Goal: Transaction & Acquisition: Purchase product/service

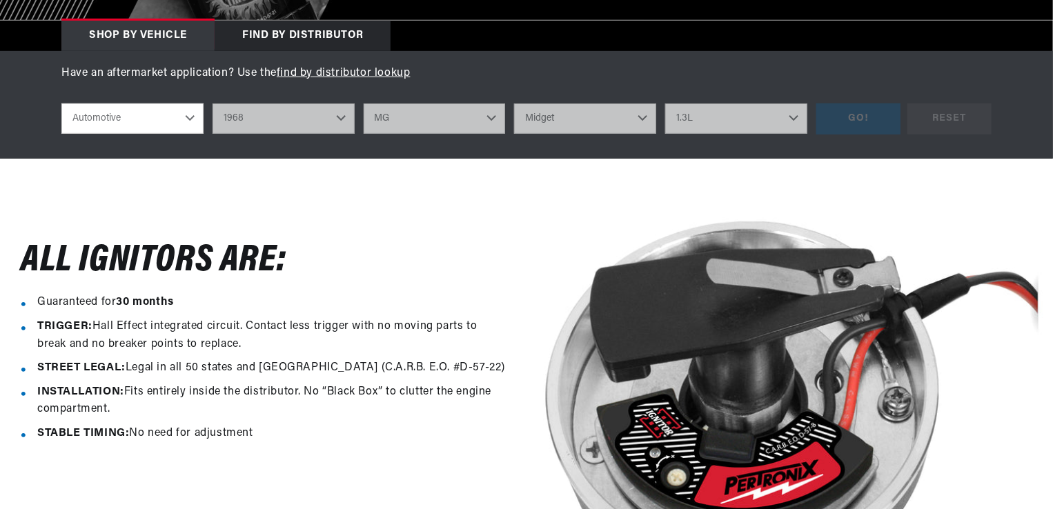
select select "1968"
select select "MG"
select select "Midget"
select select "1.3L"
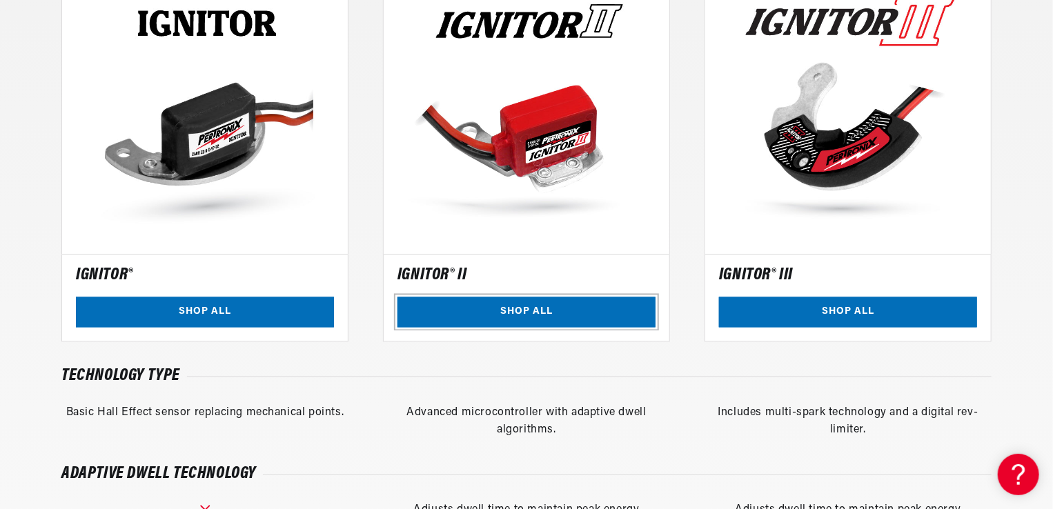
click at [526, 304] on link "SHOP ALL" at bounding box center [526, 312] width 258 height 31
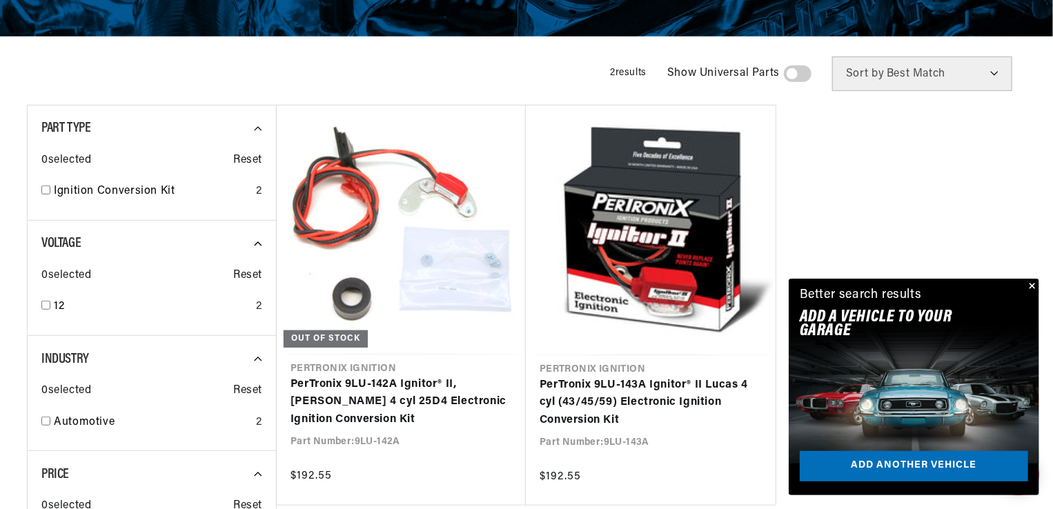
scroll to position [359, 0]
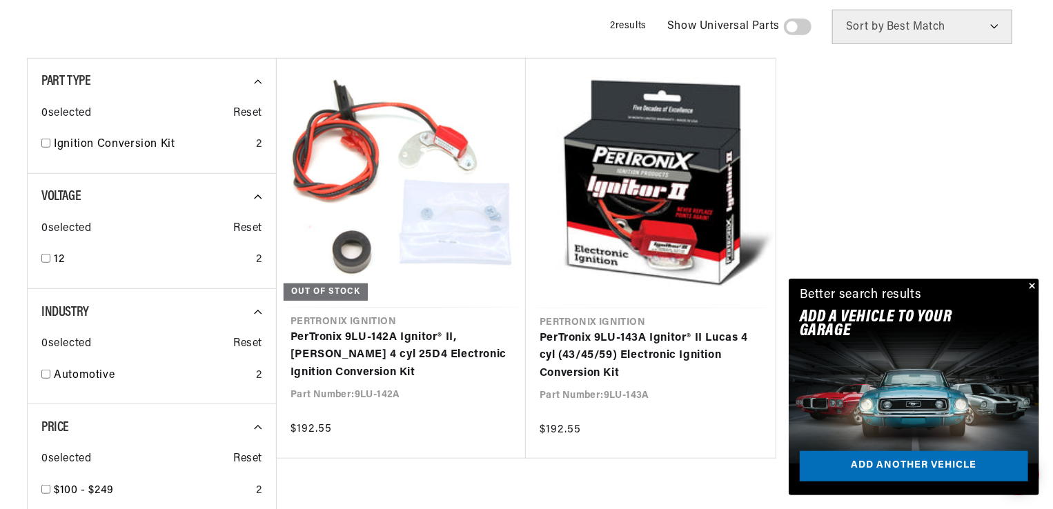
click at [1033, 295] on button "Close" at bounding box center [1030, 287] width 17 height 17
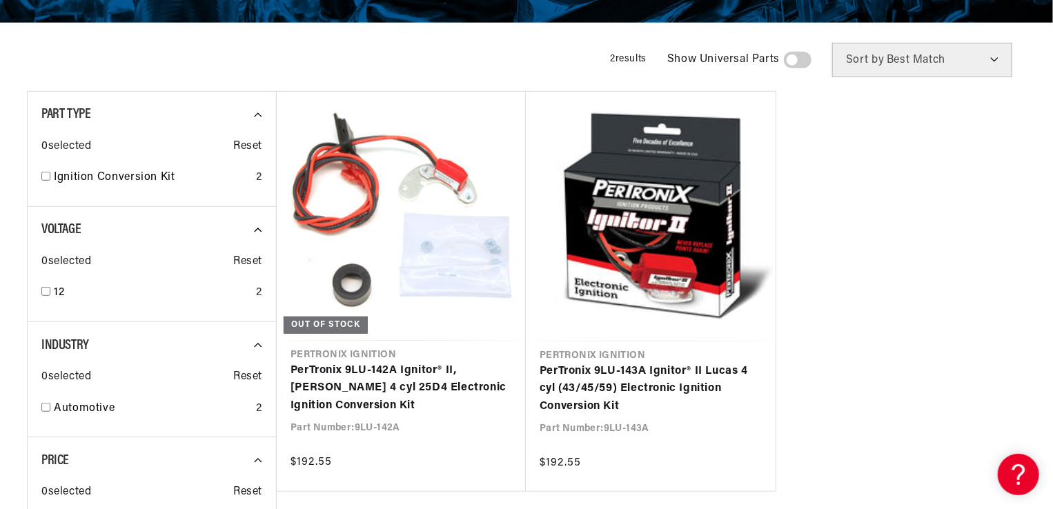
scroll to position [0, 0]
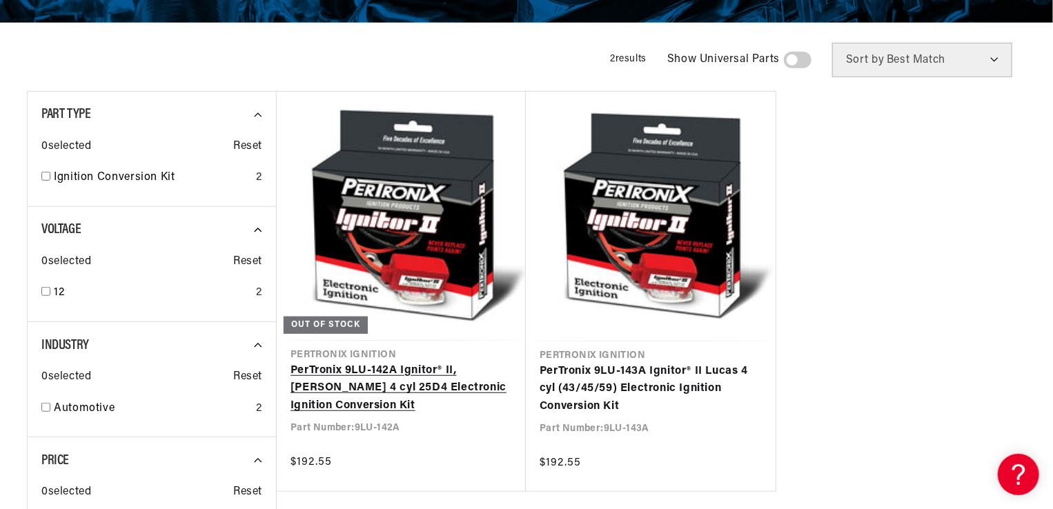
click at [375, 362] on link "PerTronix 9LU-142A Ignitor® II, [PERSON_NAME] 4 cyl 25D4 Electronic Ignition Co…" at bounding box center [400, 388] width 221 height 53
click at [399, 366] on link "PerTronix 9LU-142A Ignitor® II, [PERSON_NAME] 4 cyl 25D4 Electronic Ignition Co…" at bounding box center [400, 388] width 221 height 53
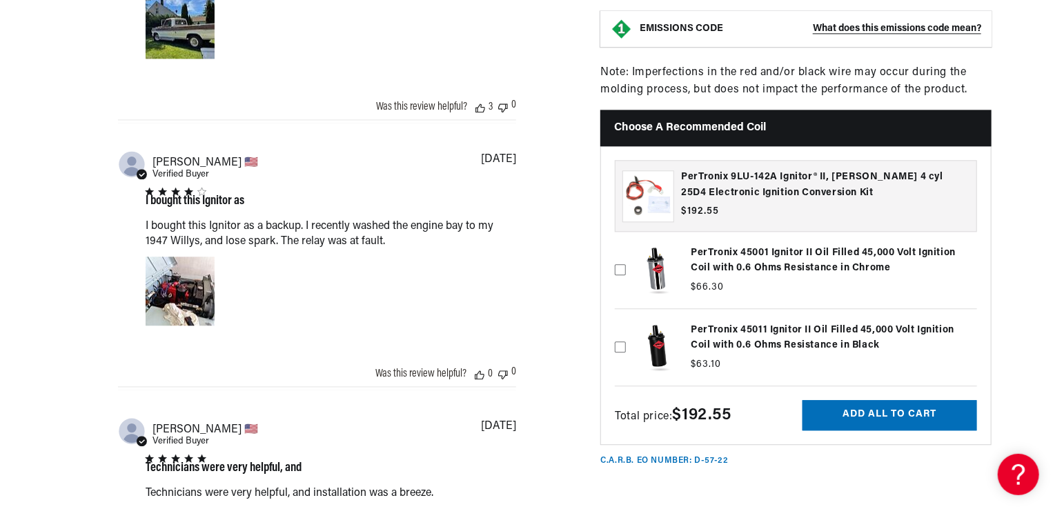
scroll to position [0, 194]
